Goal: Find contact information: Find contact information

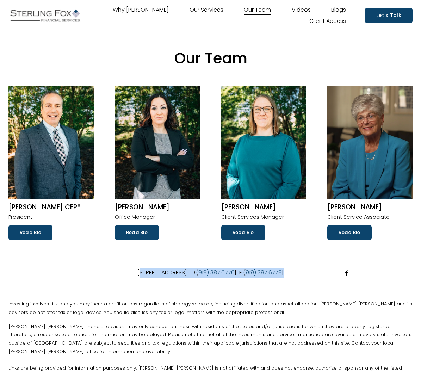
drag, startPoint x: 90, startPoint y: 273, endPoint x: 358, endPoint y: 270, distance: 267.5
click at [335, 289] on div at bounding box center [210, 291] width 404 height 9
drag, startPoint x: 332, startPoint y: 273, endPoint x: 78, endPoint y: 270, distance: 253.8
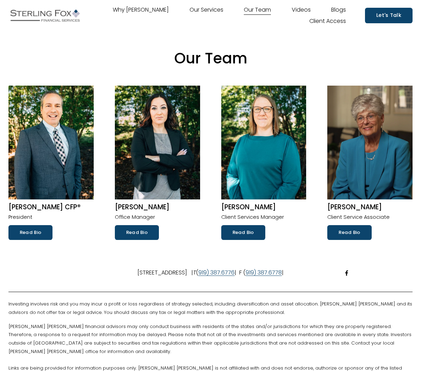
drag, startPoint x: 80, startPoint y: 274, endPoint x: 321, endPoint y: 279, distance: 240.8
click at [321, 279] on div "[STREET_ADDRESS] | T [PHONE_NUMBER] | F [PHONE_NUMBER] |" at bounding box center [210, 272] width 404 height 21
